Goal: Transaction & Acquisition: Book appointment/travel/reservation

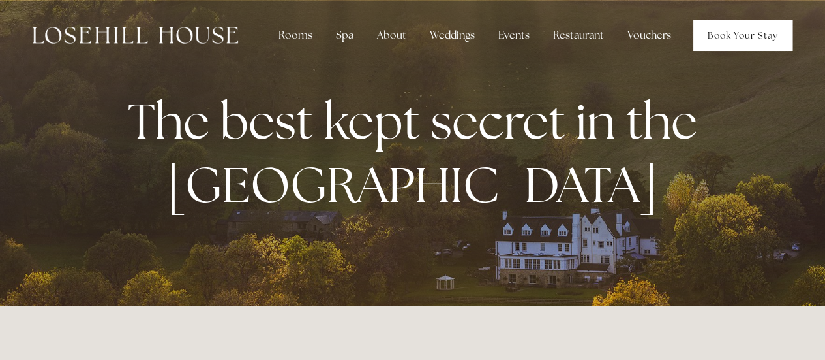
click at [747, 35] on link "Book Your Stay" at bounding box center [743, 35] width 99 height 31
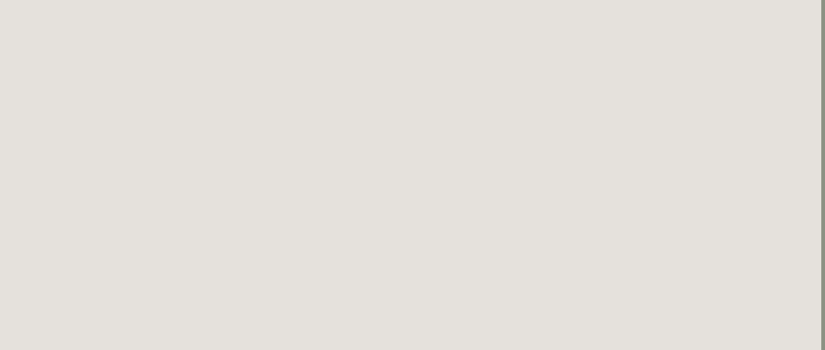
scroll to position [0, 4]
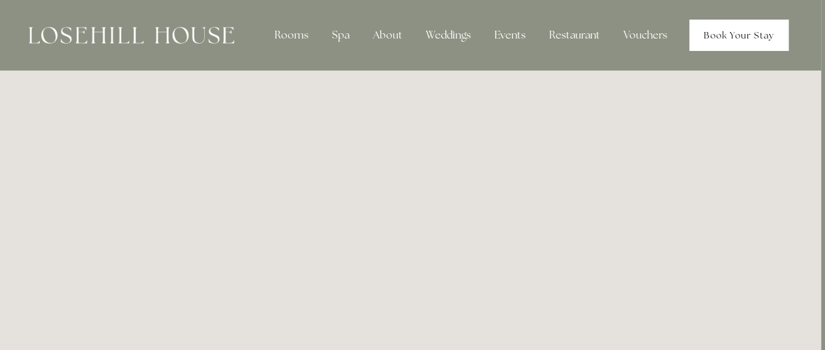
click at [754, 35] on link "Book Your Stay" at bounding box center [739, 35] width 99 height 31
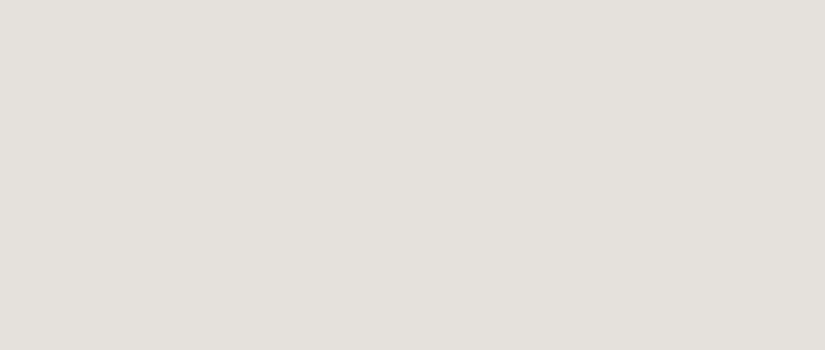
scroll to position [1319, 0]
